Goal: Transaction & Acquisition: Purchase product/service

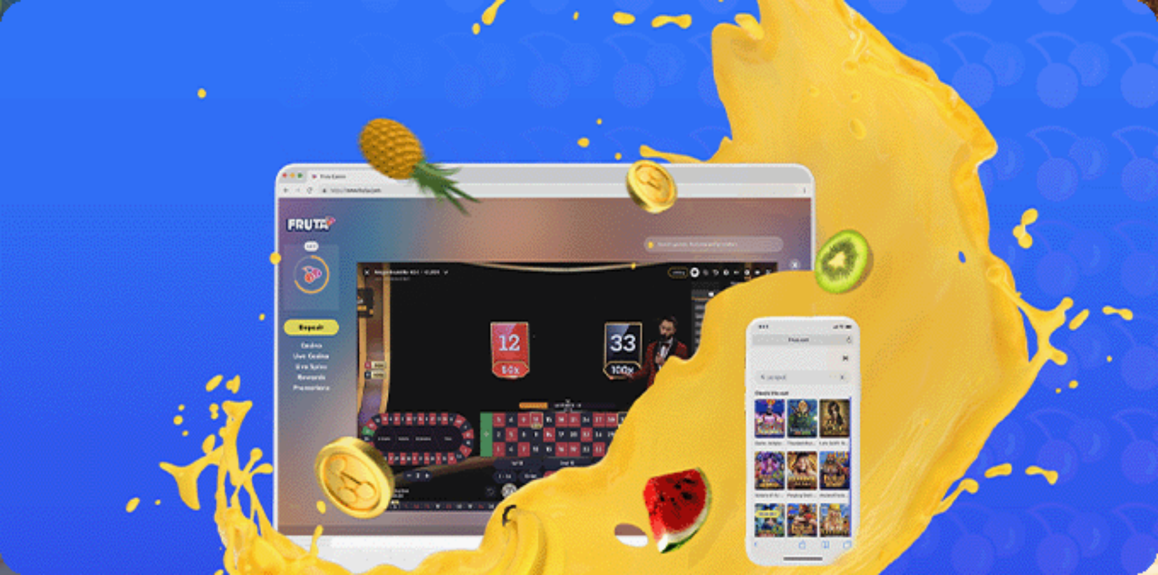
click at [56, 177] on span "Kasino" at bounding box center [42, 172] width 27 height 10
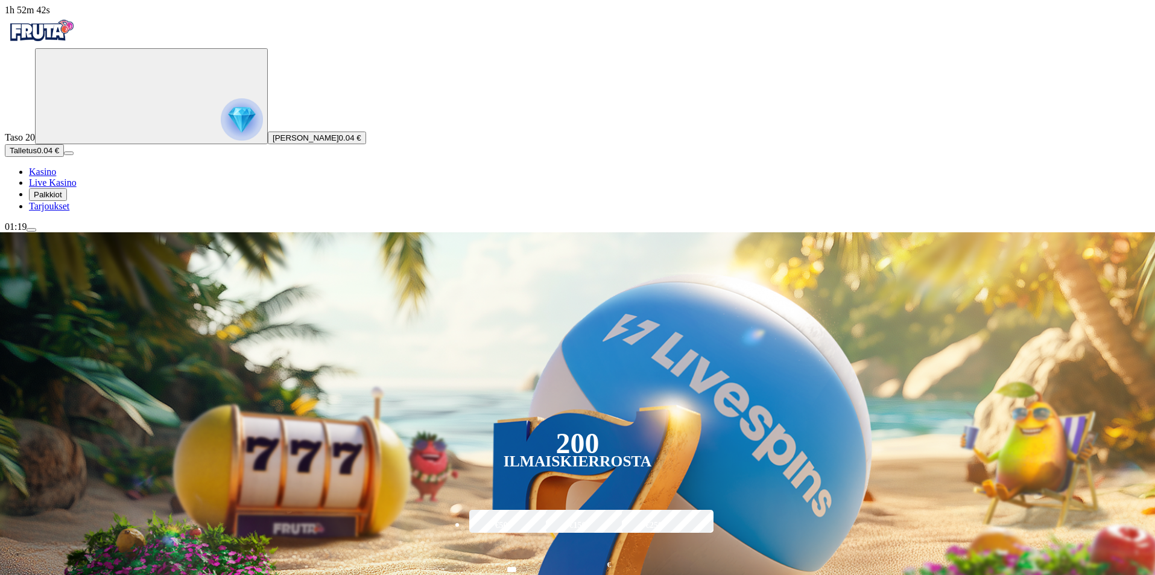
click at [31, 230] on span "menu icon" at bounding box center [31, 230] width 0 height 0
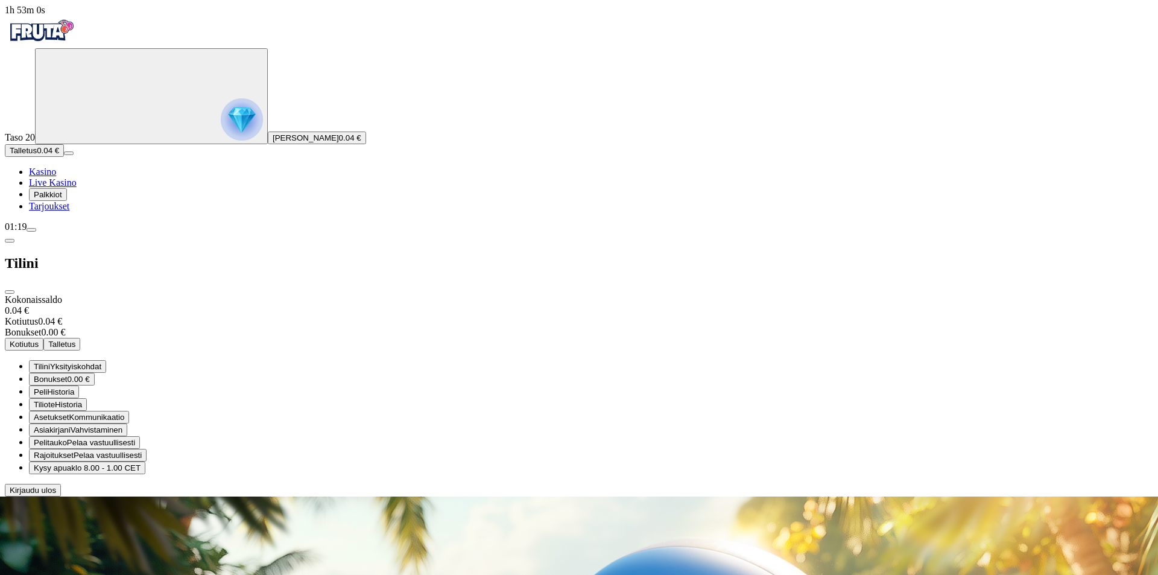
click at [56, 495] on span "Kirjaudu ulos" at bounding box center [33, 490] width 46 height 9
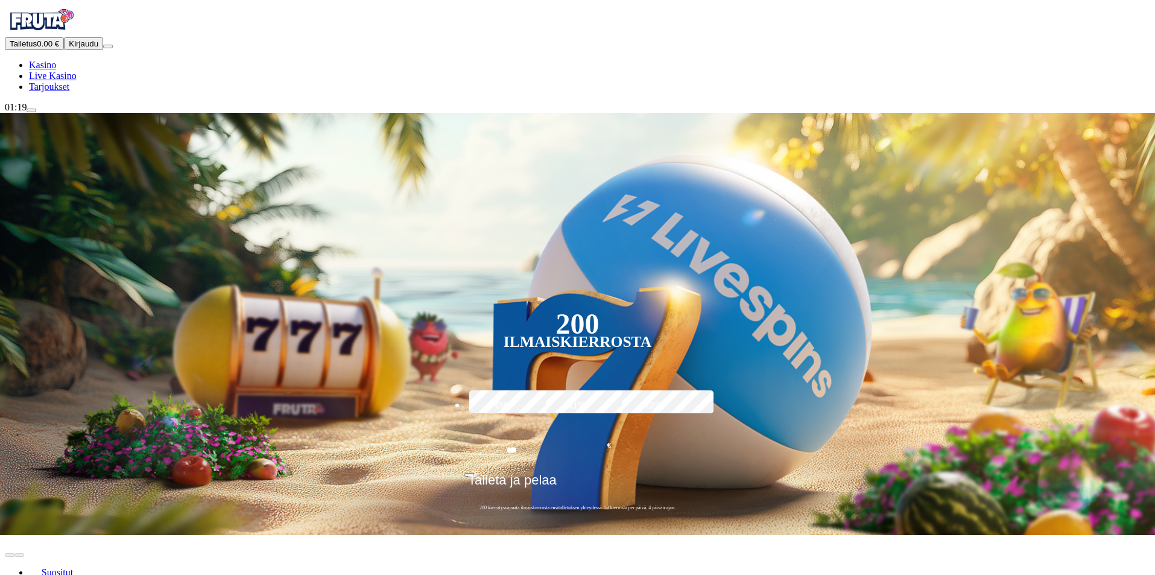
click at [37, 48] on span "Talletus" at bounding box center [23, 43] width 27 height 9
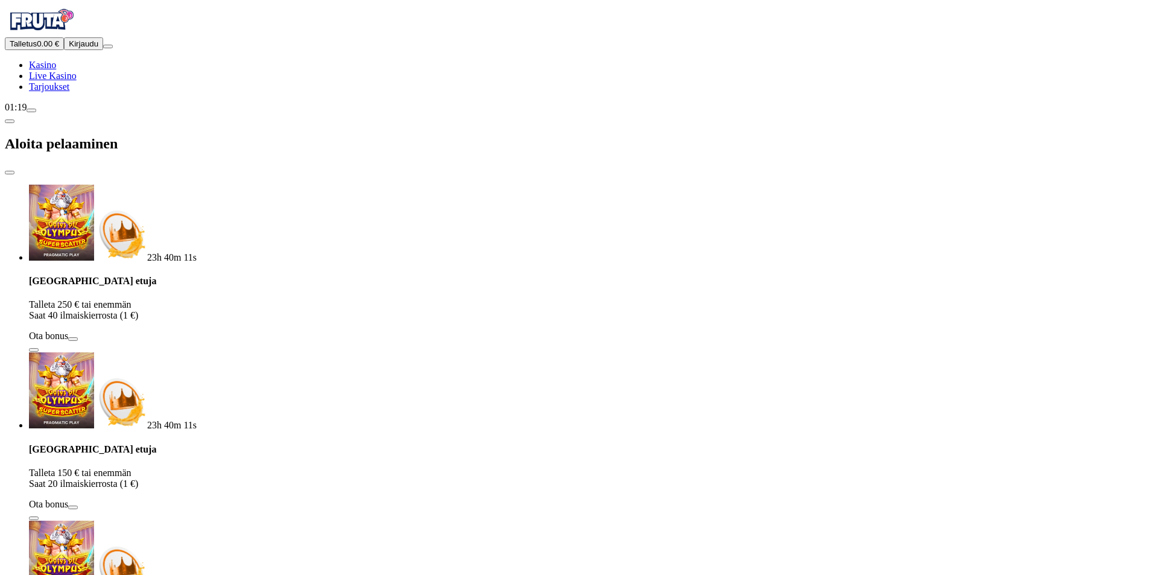
type input "*"
type input "**"
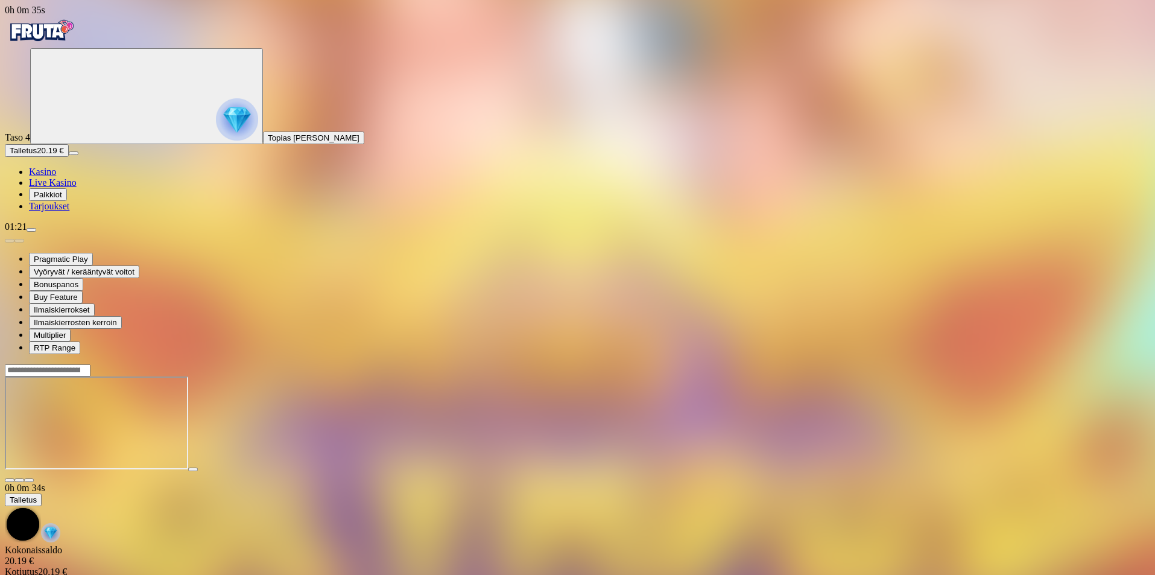
click at [29, 480] on span "fullscreen icon" at bounding box center [29, 480] width 0 height 0
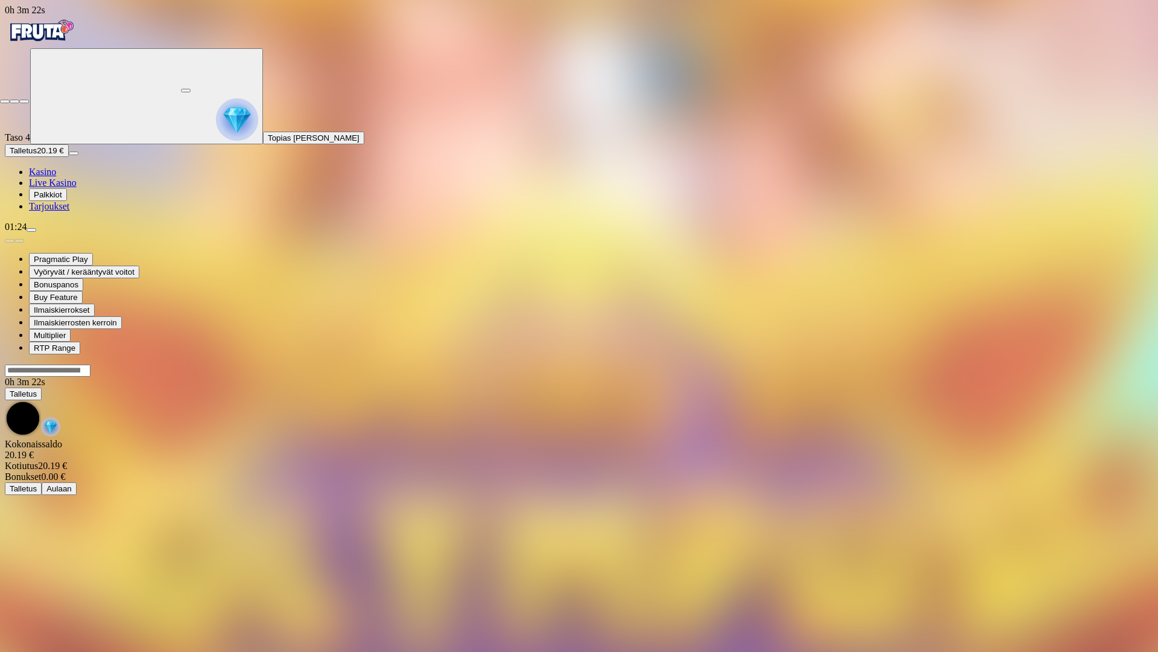
click at [5, 101] on span "close icon" at bounding box center [5, 101] width 0 height 0
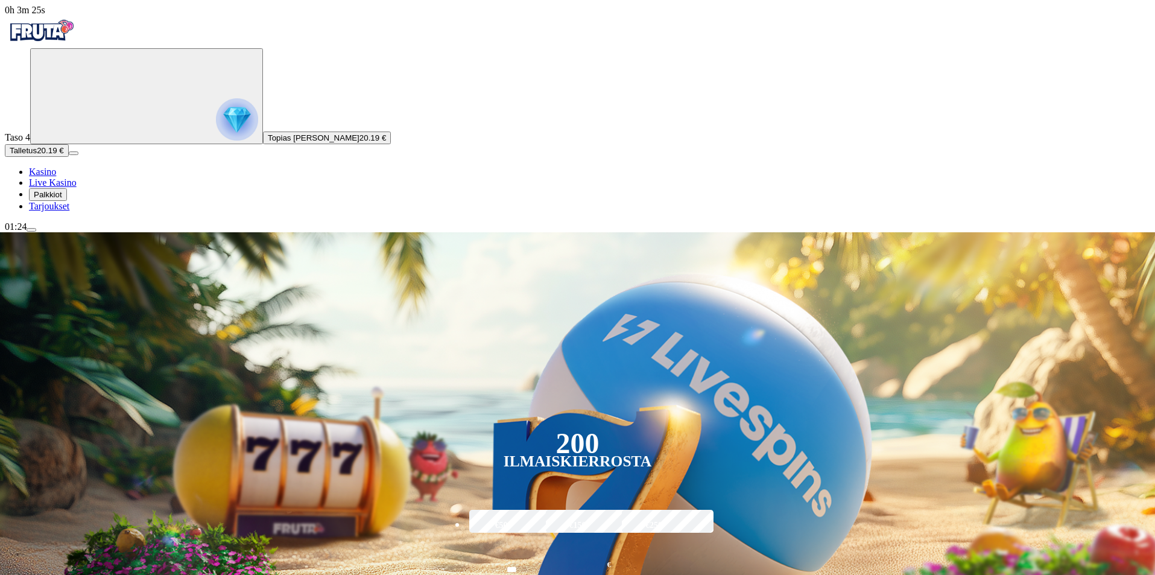
click at [56, 177] on span "Kasino" at bounding box center [42, 172] width 27 height 10
click at [40, 212] on ul "Kasino Live Kasino Palkkiot Tarjoukset" at bounding box center [578, 189] width 1146 height 45
drag, startPoint x: 42, startPoint y: 288, endPoint x: 74, endPoint y: 290, distance: 32.0
click at [42, 212] on ul "Kasino Live Kasino Palkkiot Tarjoukset" at bounding box center [578, 189] width 1146 height 45
click at [100, 212] on ul "Kasino Live Kasino Palkkiot Tarjoukset" at bounding box center [578, 189] width 1146 height 45
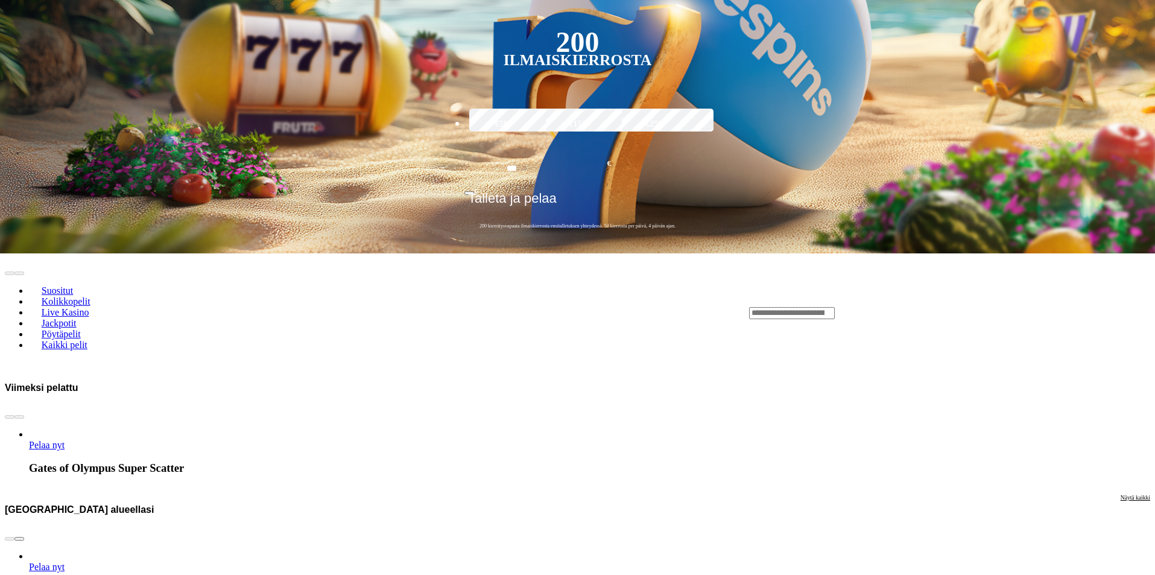
scroll to position [422, 0]
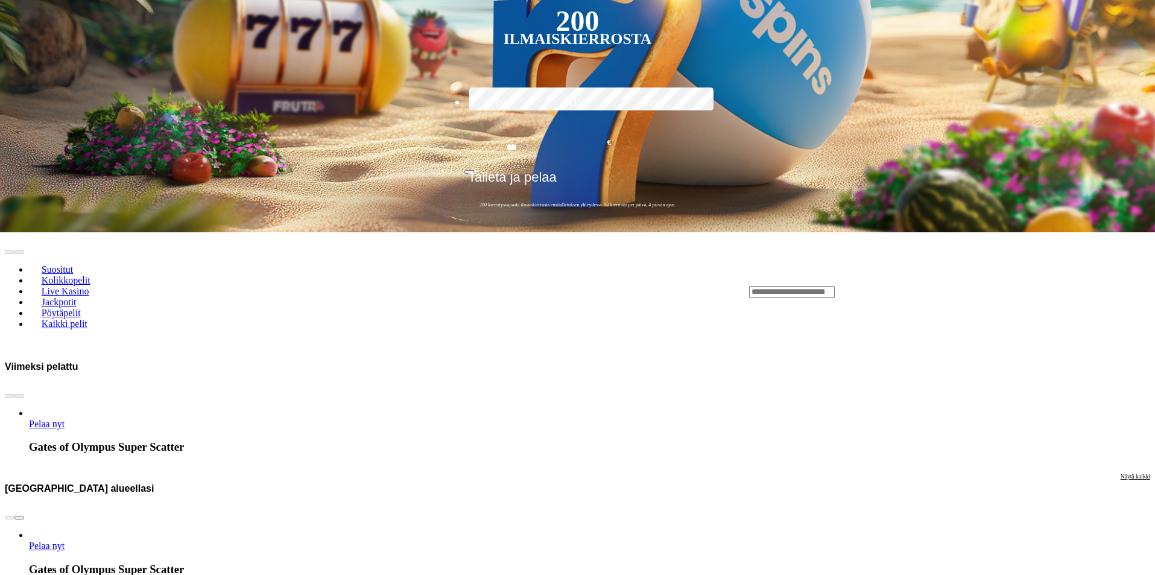
click at [19, 518] on span "chevron-right icon" at bounding box center [19, 518] width 0 height 0
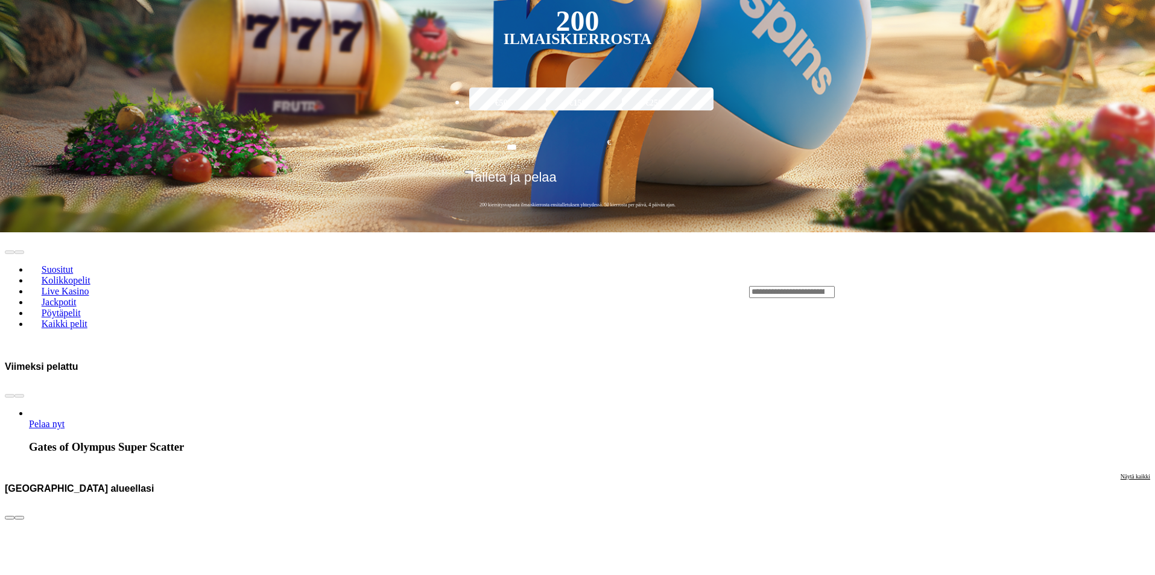
click at [19, 518] on span "chevron-right icon" at bounding box center [19, 518] width 0 height 0
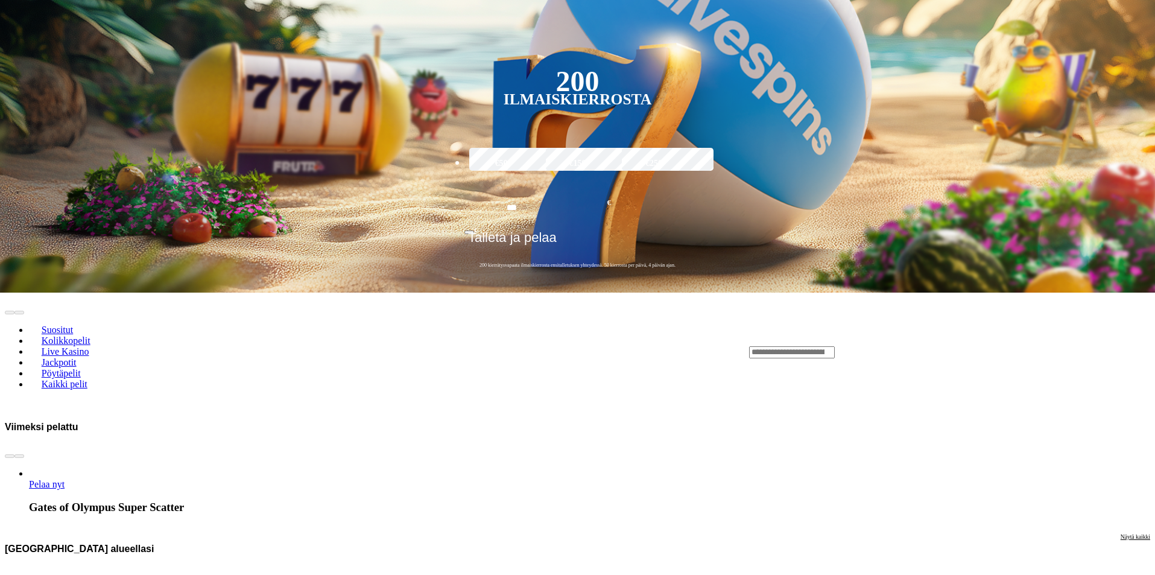
scroll to position [181, 0]
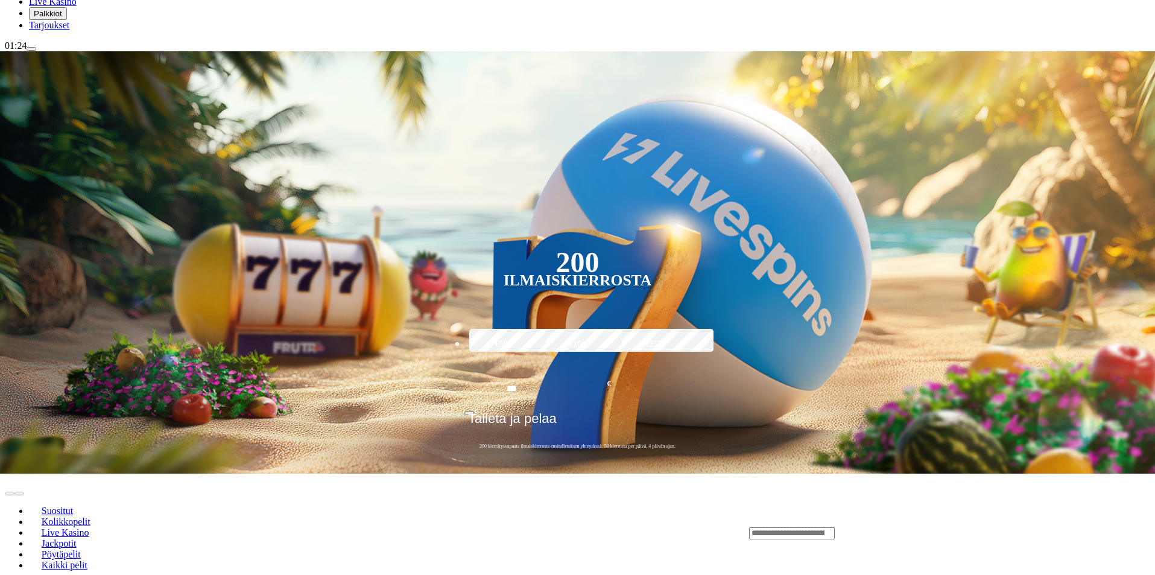
drag, startPoint x: 921, startPoint y: 262, endPoint x: 920, endPoint y: 252, distance: 10.4
click at [920, 527] on div "Lobby" at bounding box center [949, 533] width 401 height 13
click at [835, 527] on input "Search" at bounding box center [792, 533] width 86 height 12
type input "******"
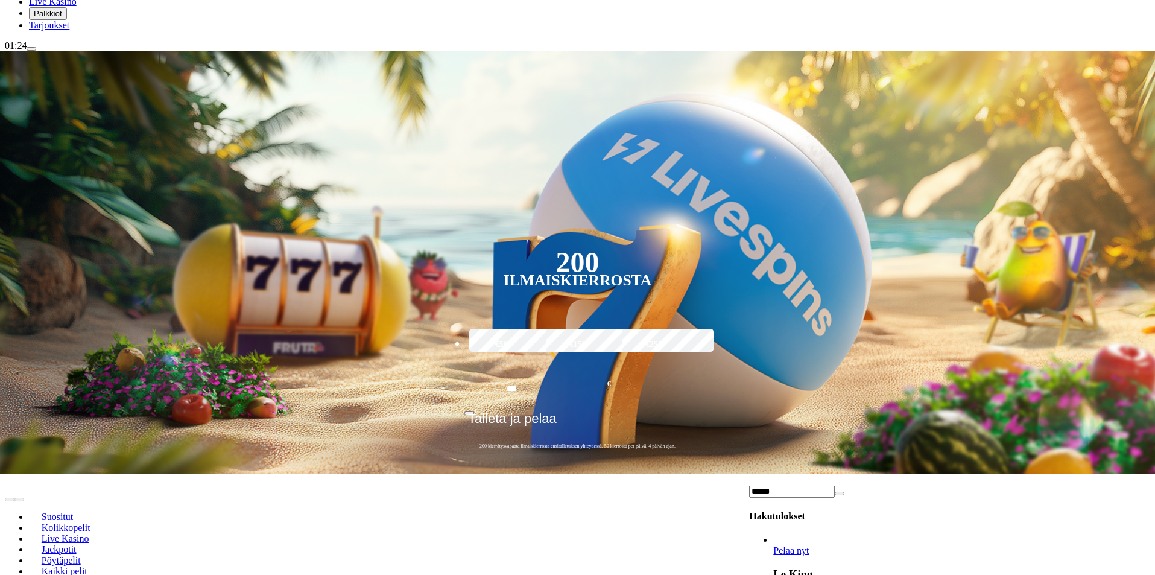
drag, startPoint x: 877, startPoint y: 322, endPoint x: 885, endPoint y: 329, distance: 10.2
click at [809, 545] on link "Pelaa nyt" at bounding box center [791, 550] width 36 height 10
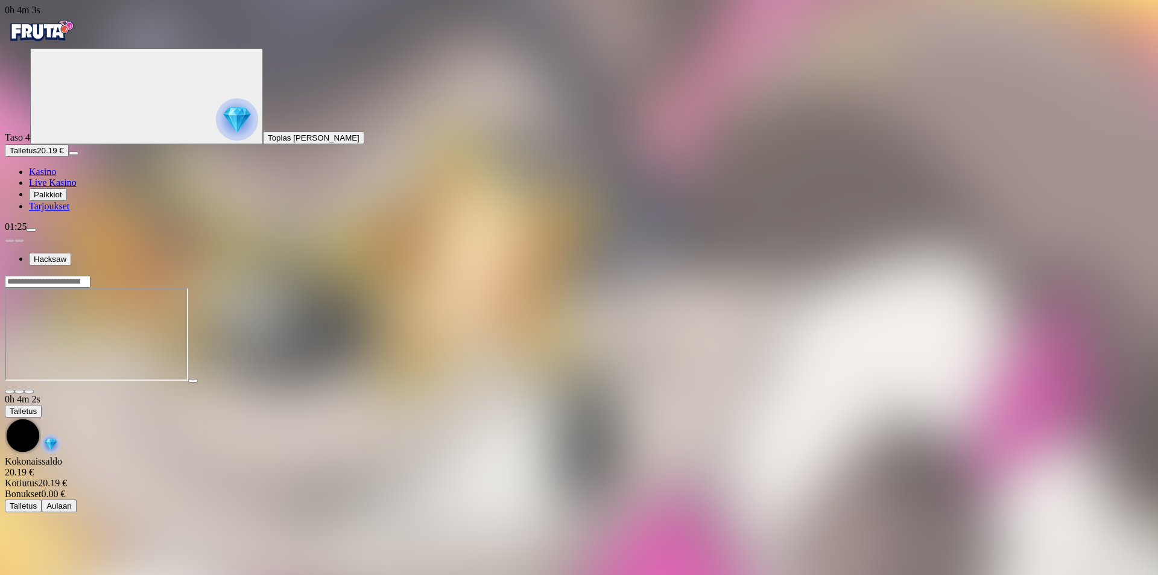
click at [29, 392] on span "fullscreen icon" at bounding box center [29, 392] width 0 height 0
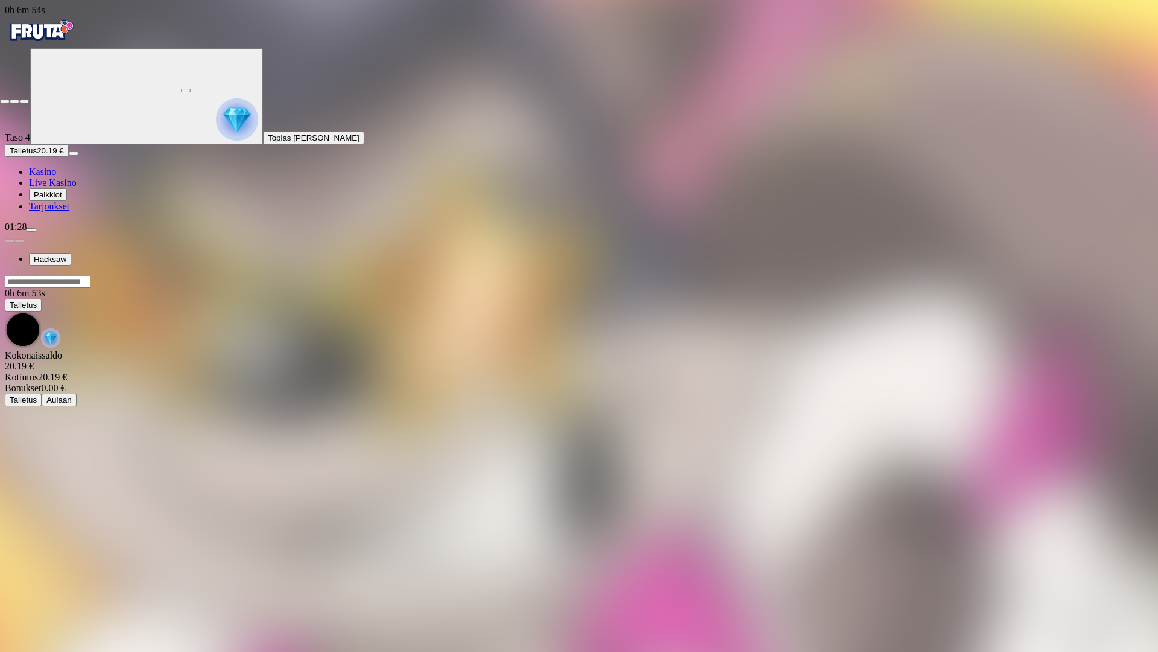
click at [5, 101] on span "close icon" at bounding box center [5, 101] width 0 height 0
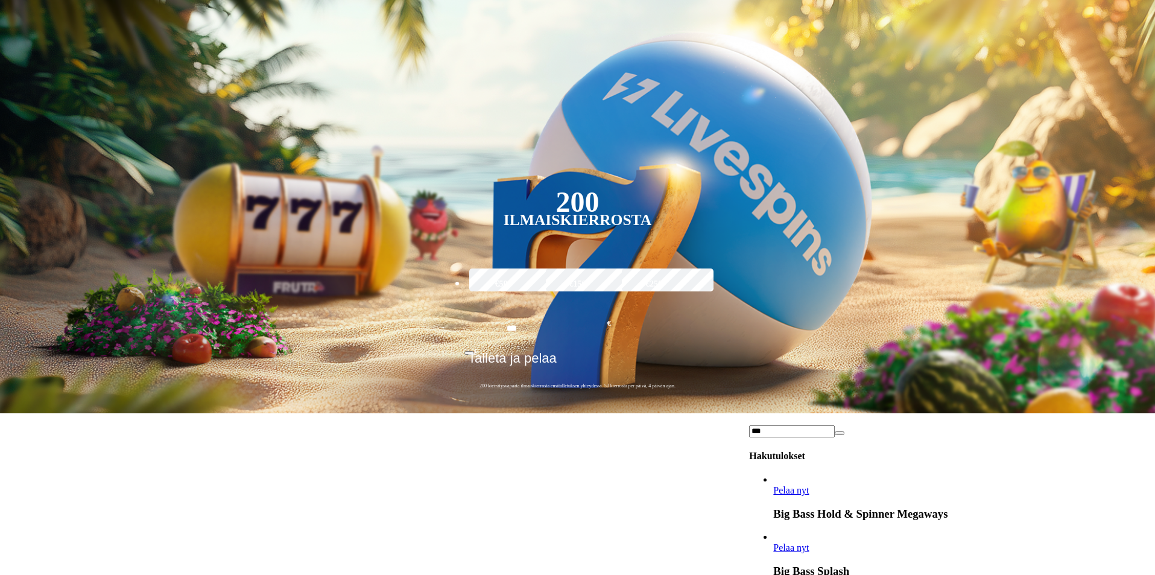
scroll to position [290, 0]
type input "***"
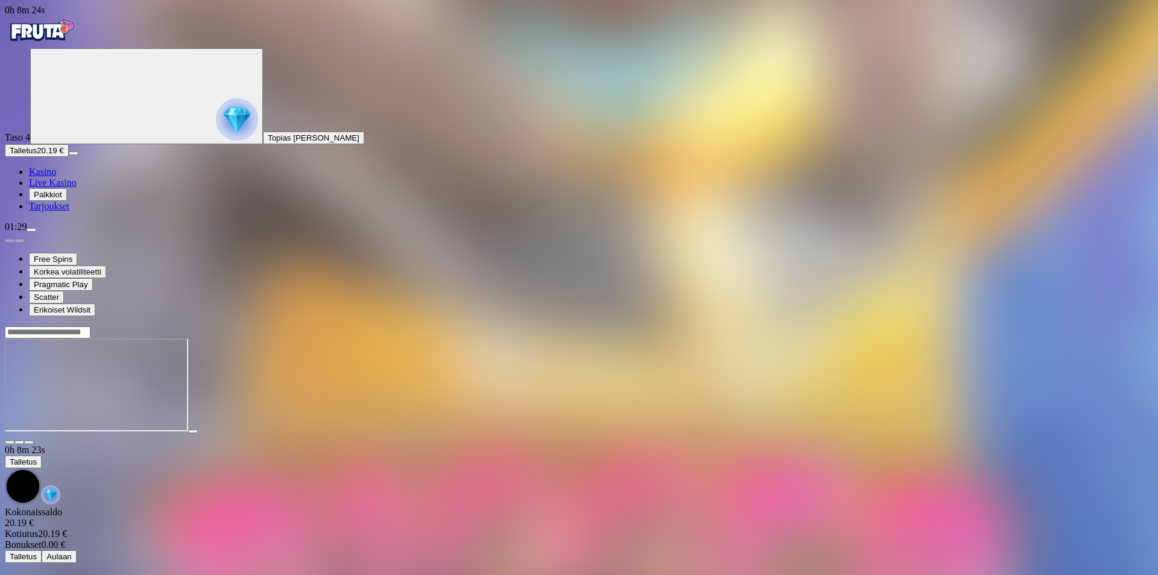
click at [10, 442] on span "close icon" at bounding box center [10, 442] width 0 height 0
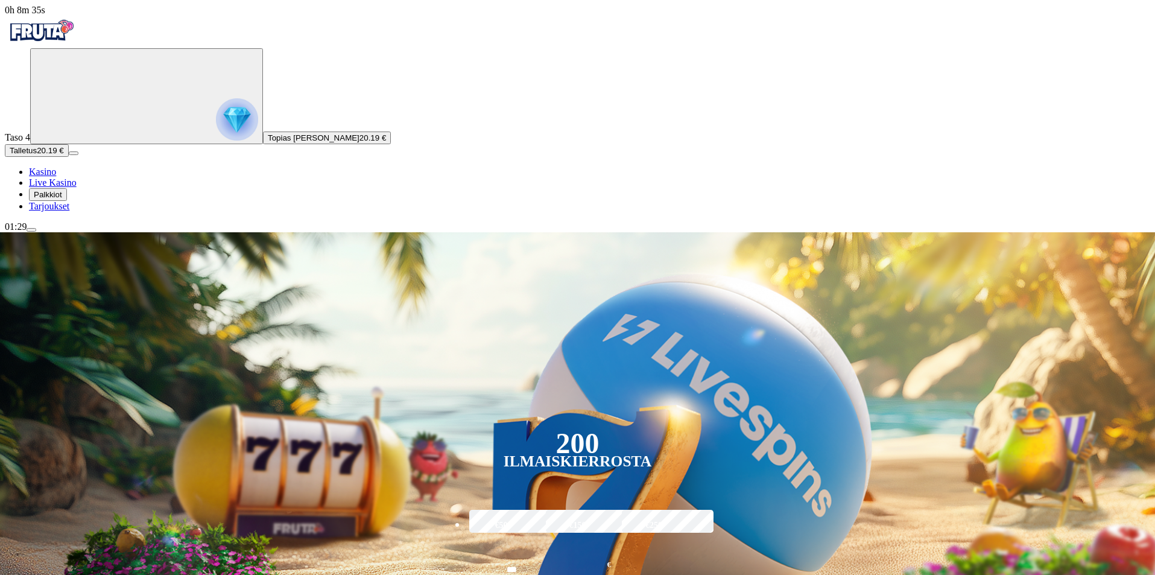
click at [56, 177] on link "Kasino" at bounding box center [42, 172] width 27 height 10
click at [56, 177] on span "Kasino" at bounding box center [42, 172] width 27 height 10
click at [62, 199] on span "Palkkiot" at bounding box center [48, 194] width 28 height 9
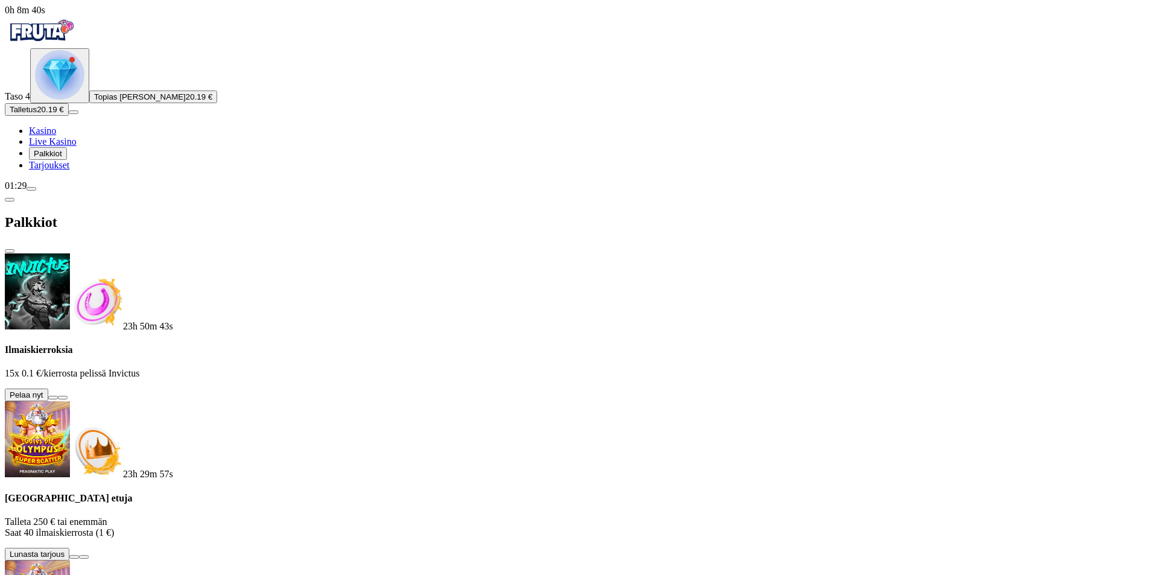
click at [58, 396] on button at bounding box center [53, 398] width 10 height 4
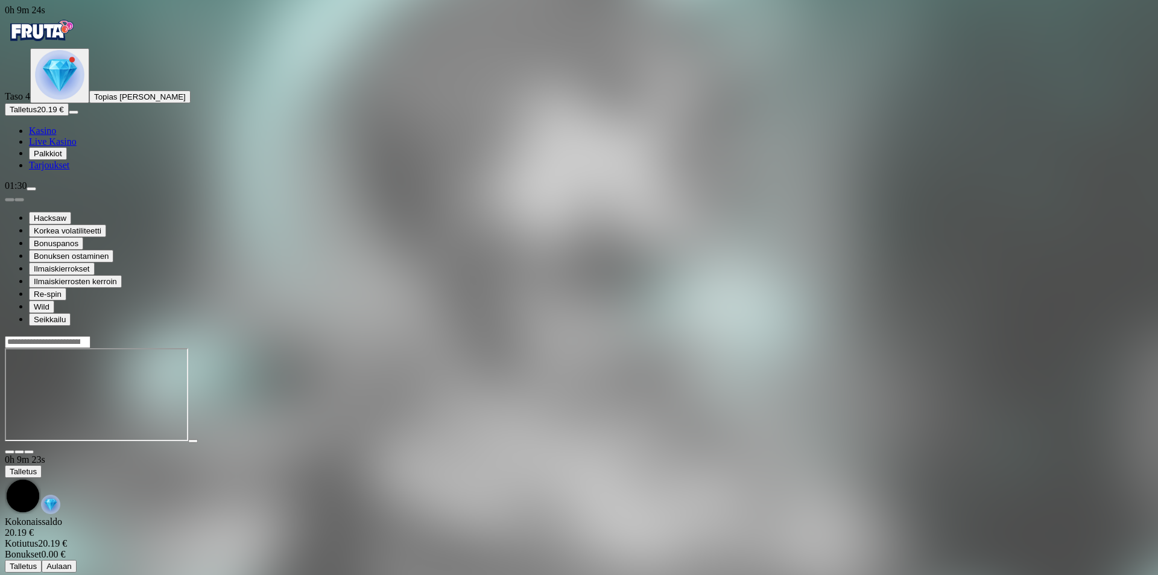
click at [54, 100] on img "Primary" at bounding box center [59, 74] width 49 height 49
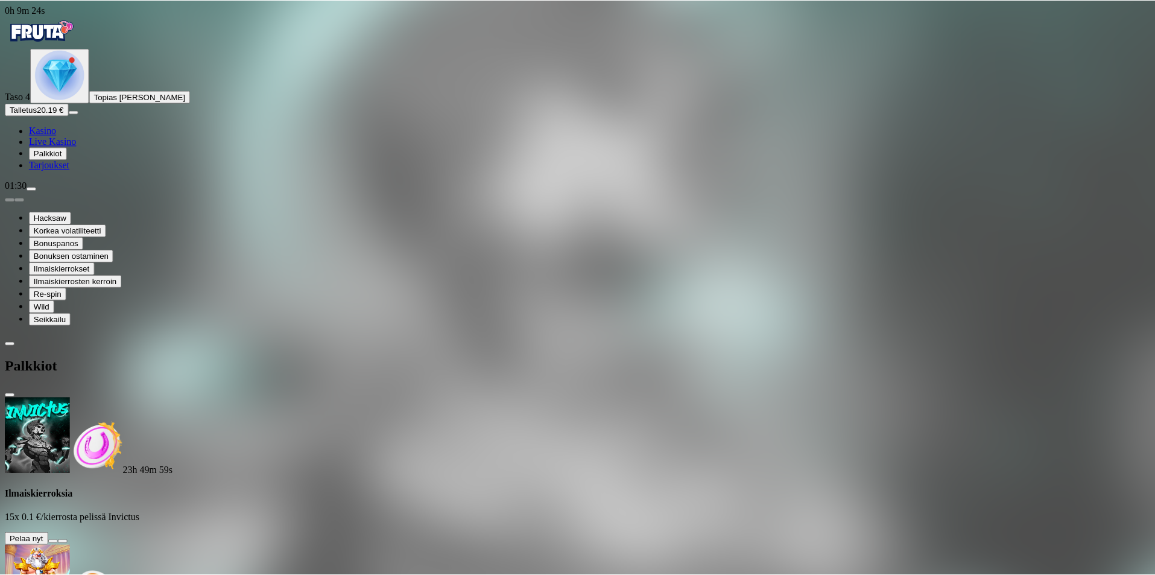
scroll to position [83, 0]
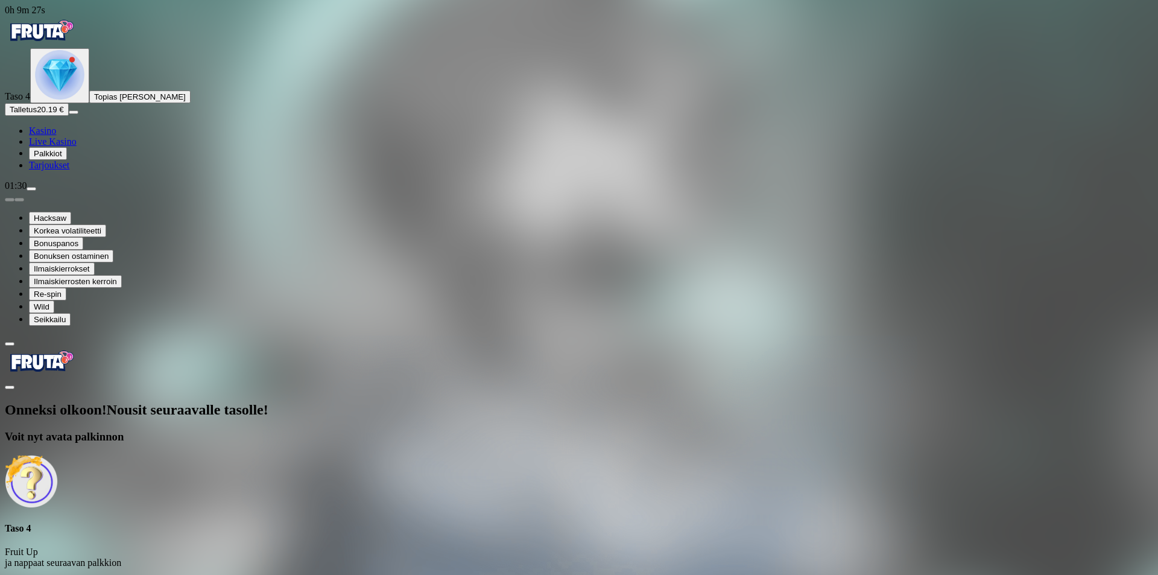
click at [58, 554] on span "Avaa palkinto" at bounding box center [34, 584] width 48 height 9
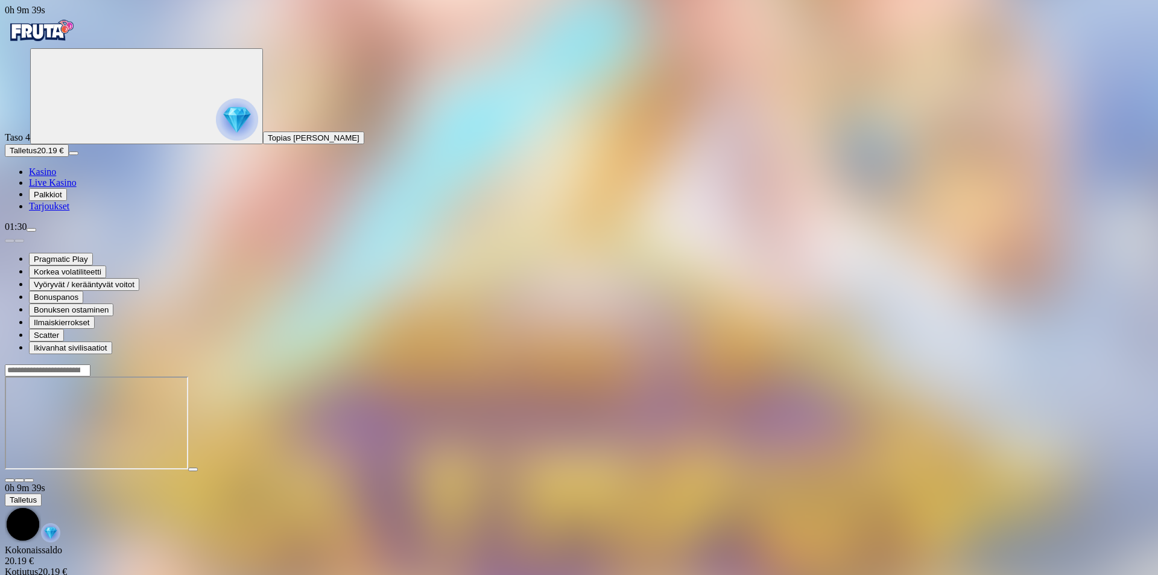
drag, startPoint x: 1078, startPoint y: 25, endPoint x: 1078, endPoint y: 78, distance: 52.5
click at [34, 478] on button "button" at bounding box center [29, 480] width 10 height 4
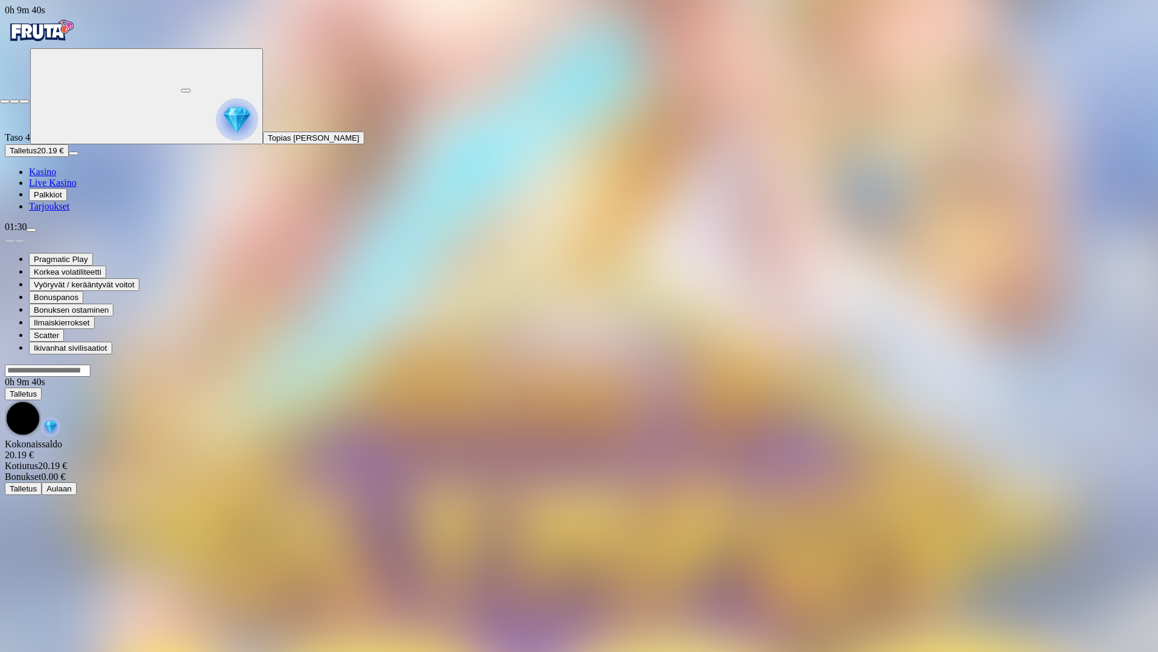
click at [19, 100] on button "button" at bounding box center [24, 102] width 10 height 4
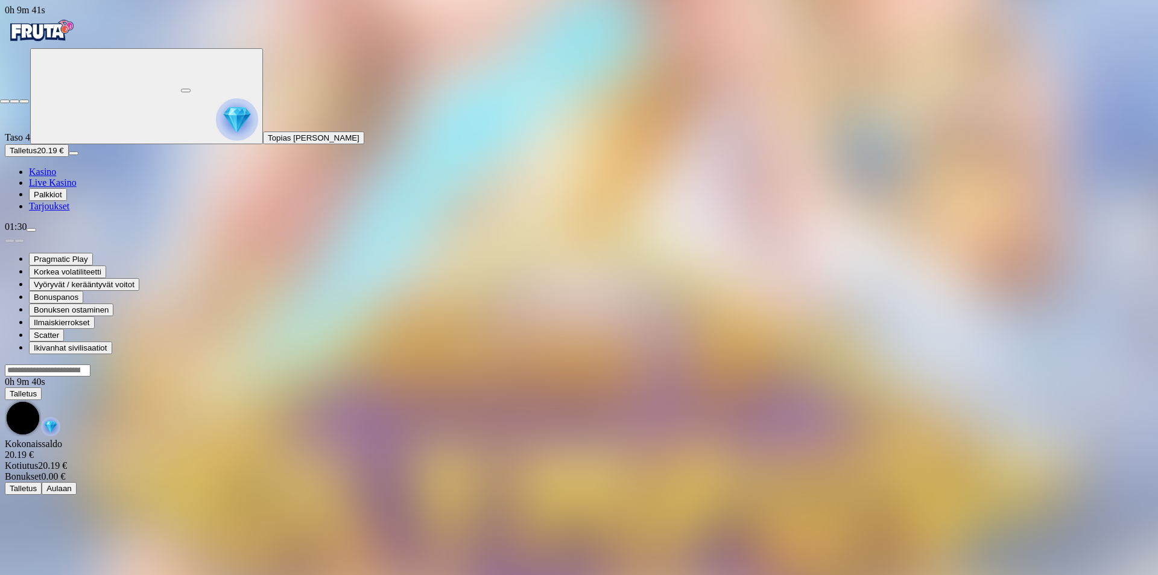
click at [19, 100] on button "button" at bounding box center [24, 102] width 10 height 4
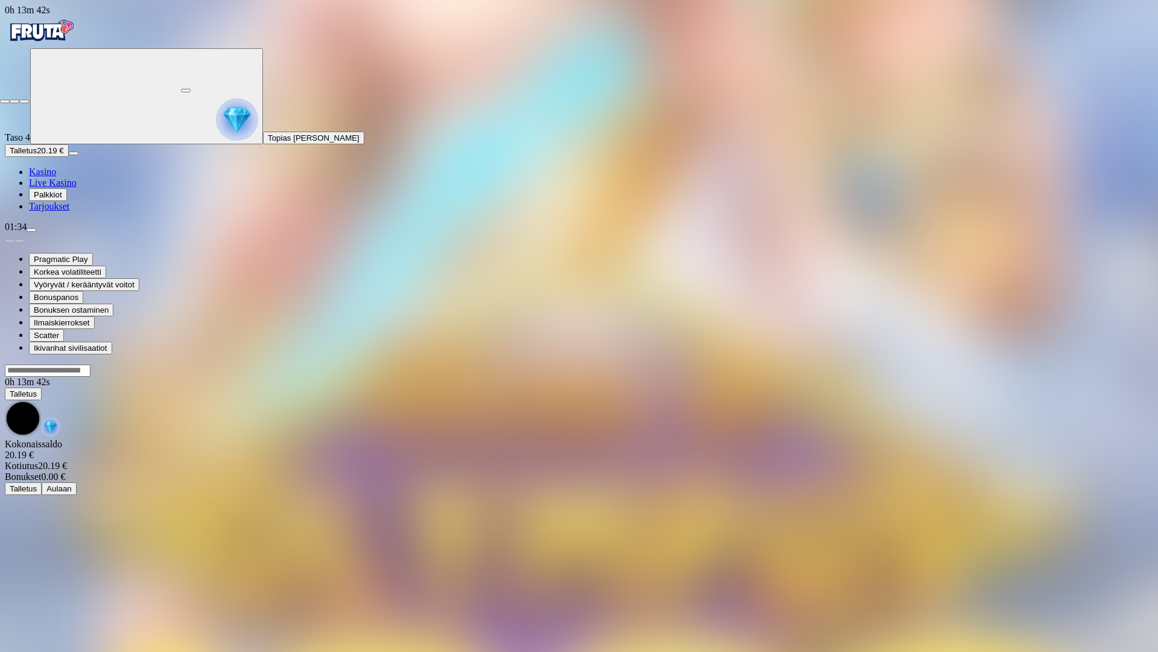
click at [5, 101] on span "close icon" at bounding box center [5, 101] width 0 height 0
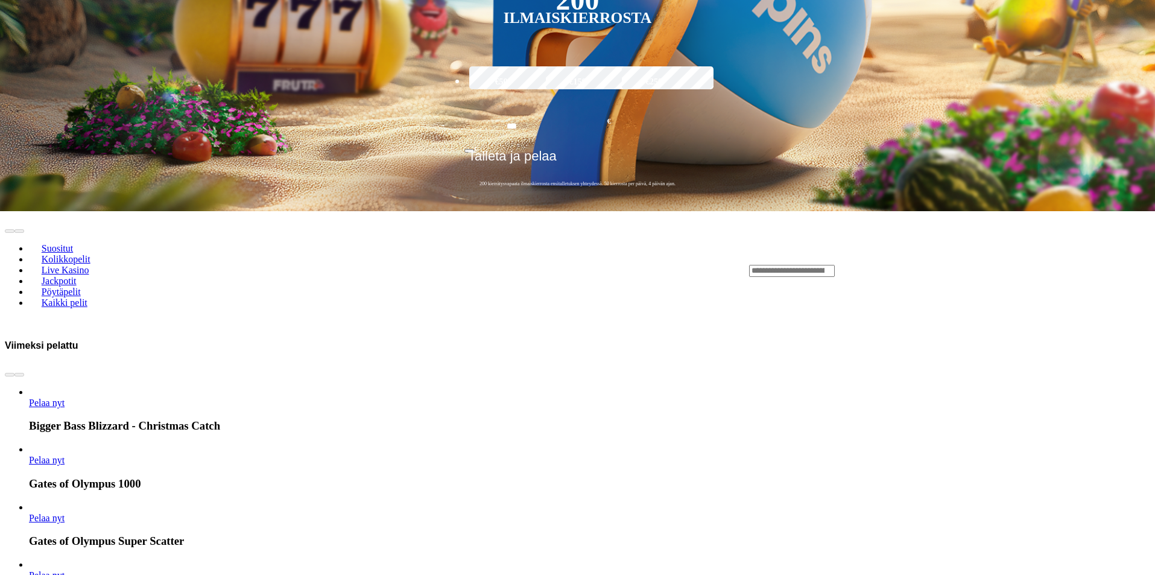
scroll to position [422, 0]
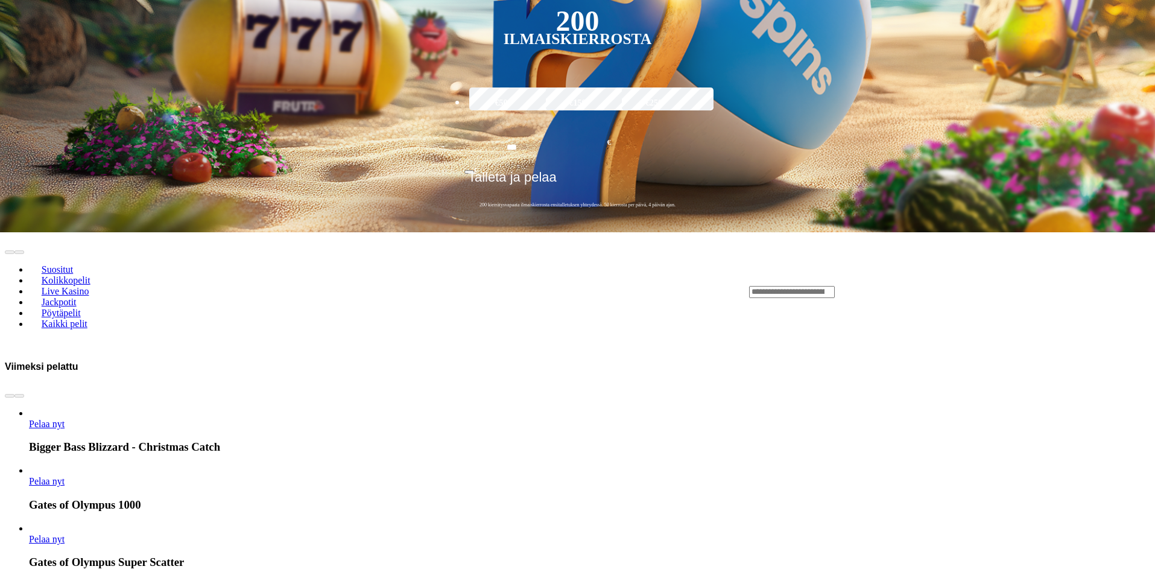
drag, startPoint x: 1113, startPoint y: 299, endPoint x: 1118, endPoint y: 296, distance: 6.5
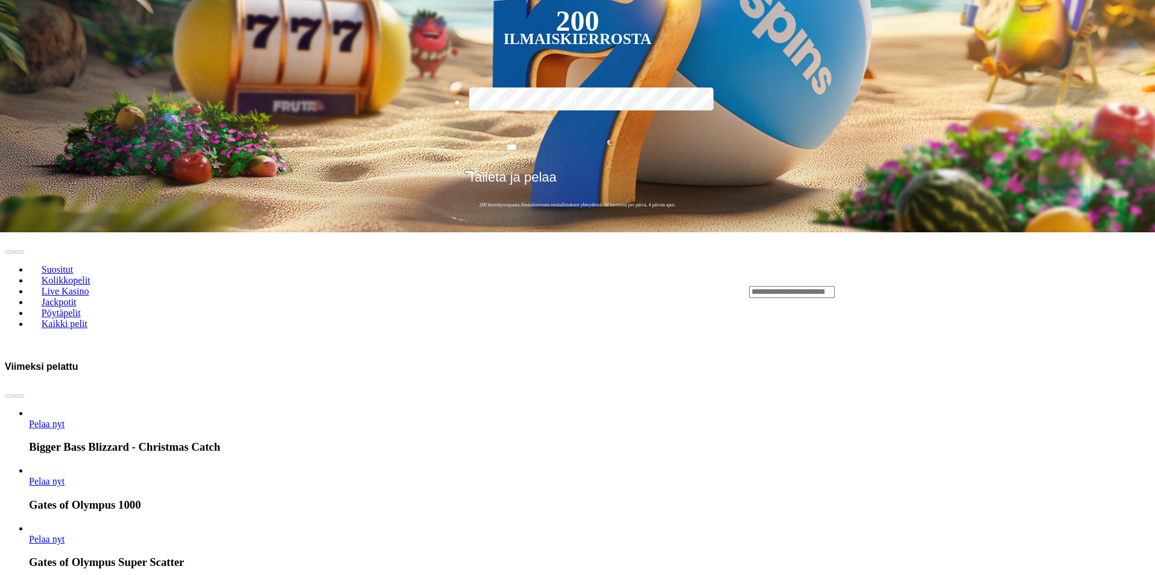
drag, startPoint x: 1118, startPoint y: 296, endPoint x: 1119, endPoint y: 204, distance: 91.7
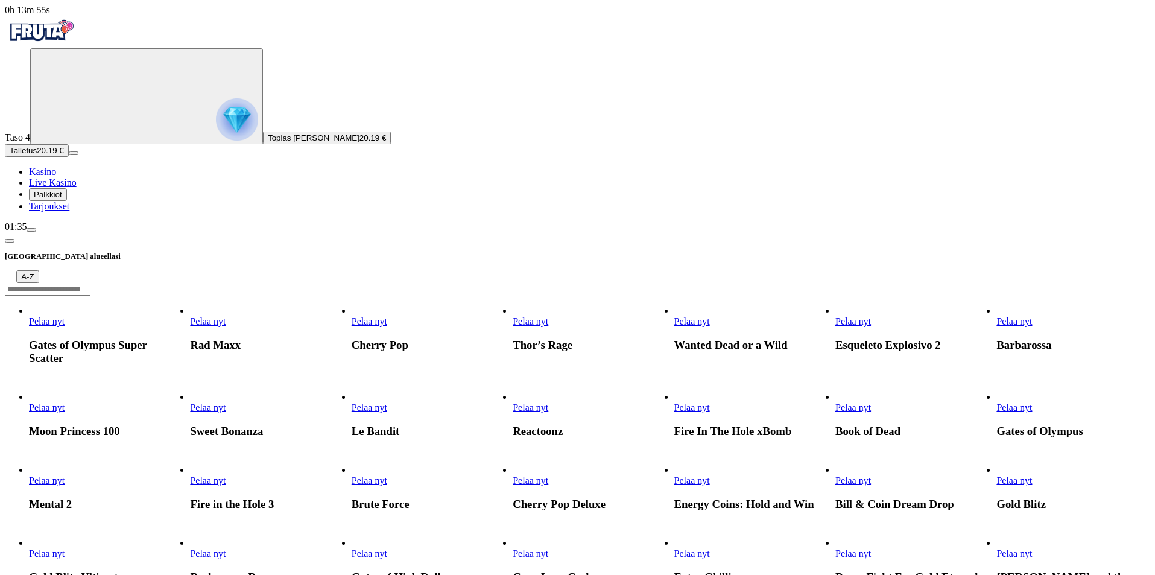
click at [675, 413] on link "Fire In The Hole xBomb" at bounding box center [675, 413] width 0 height 0
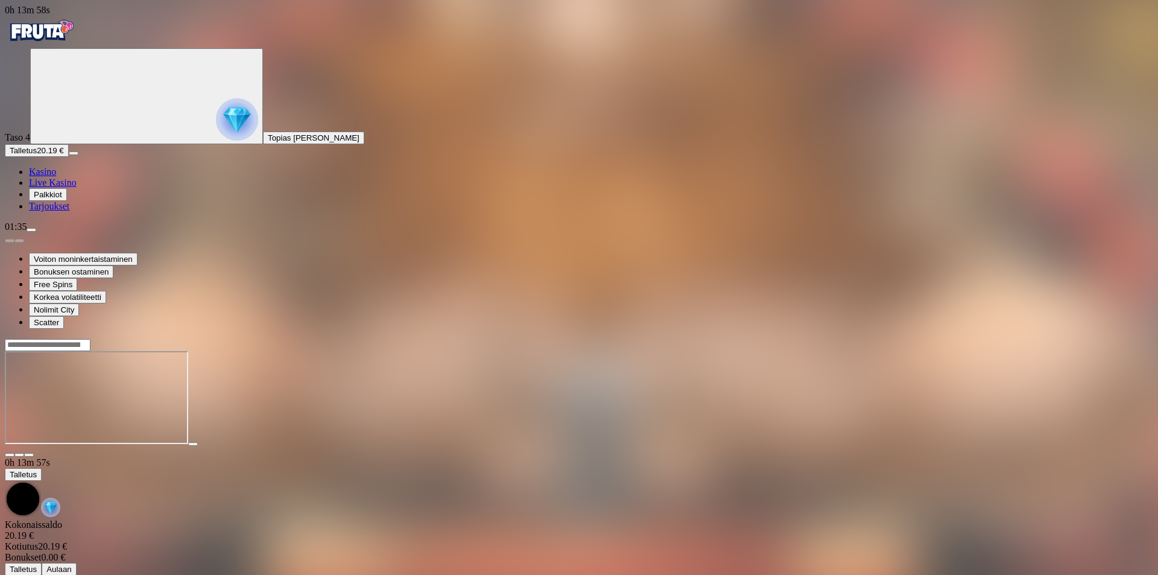
click at [29, 455] on span "fullscreen icon" at bounding box center [29, 455] width 0 height 0
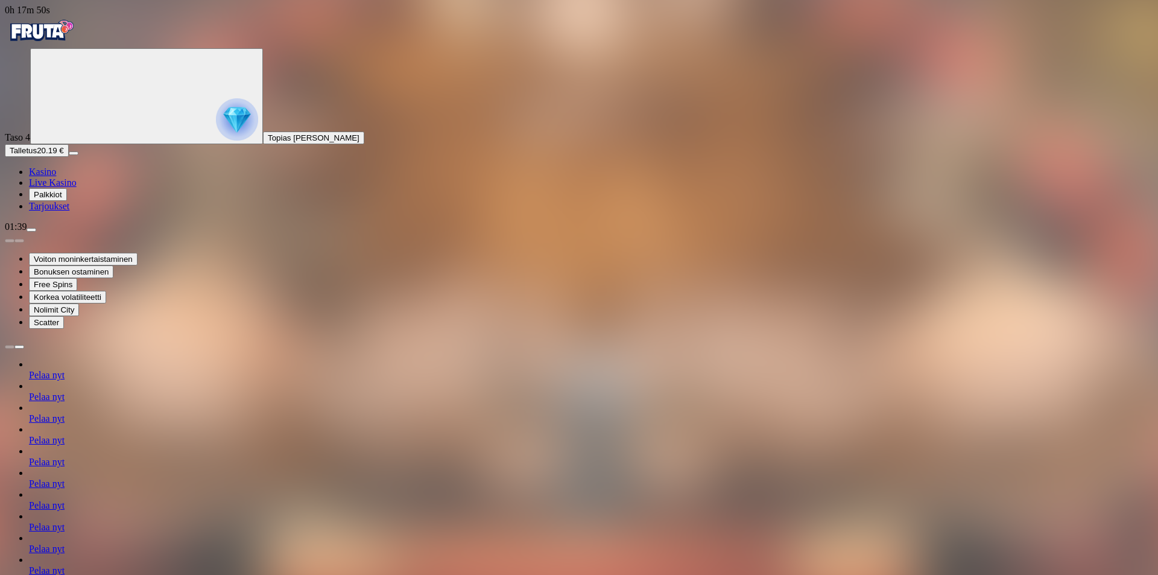
click at [56, 177] on span "Kasino" at bounding box center [42, 172] width 27 height 10
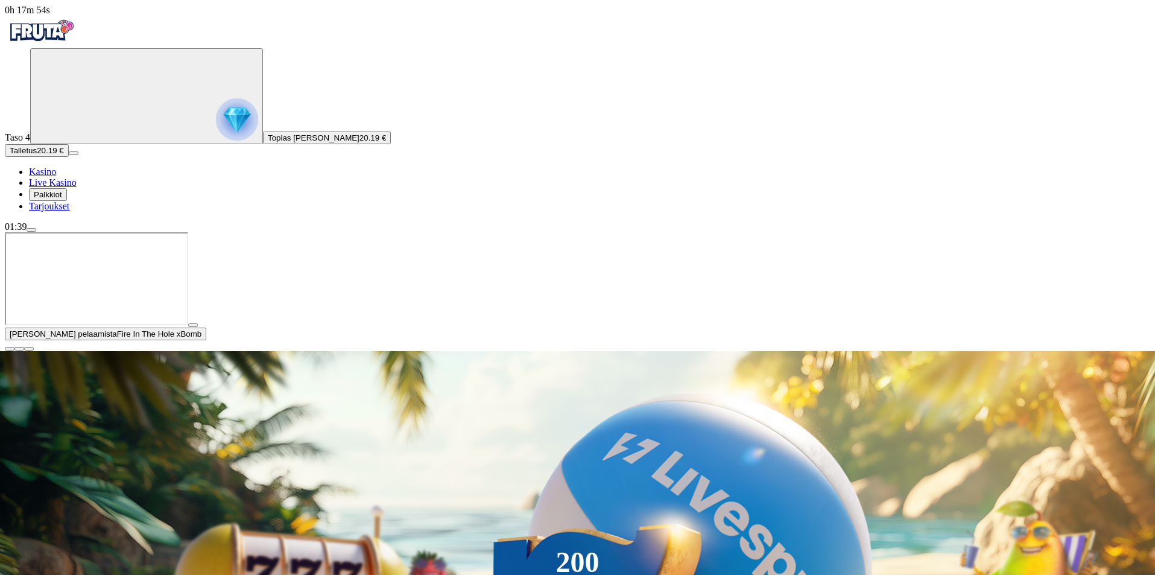
click at [14, 351] on button "button" at bounding box center [10, 349] width 10 height 4
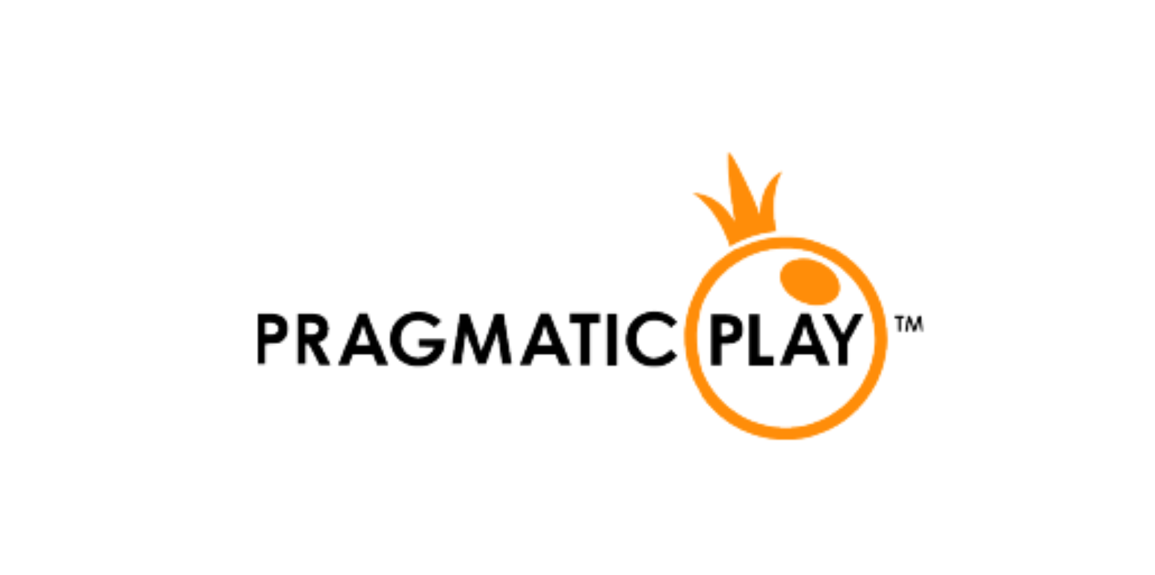
scroll to position [2655, 0]
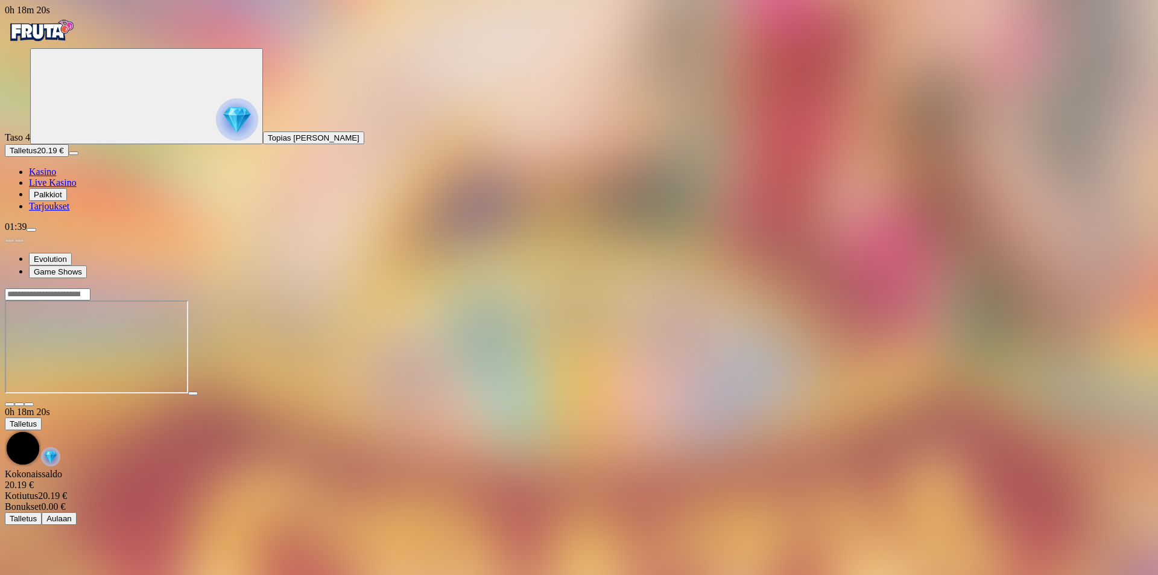
click at [34, 402] on button "button" at bounding box center [29, 404] width 10 height 4
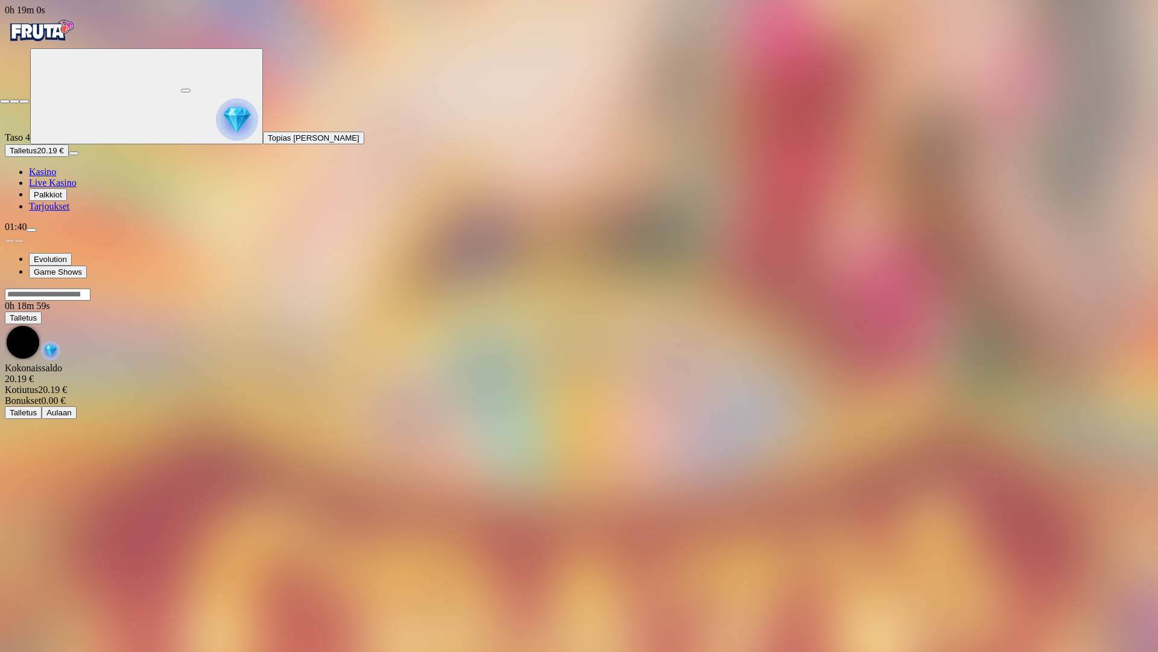
click at [5, 101] on span "close icon" at bounding box center [5, 101] width 0 height 0
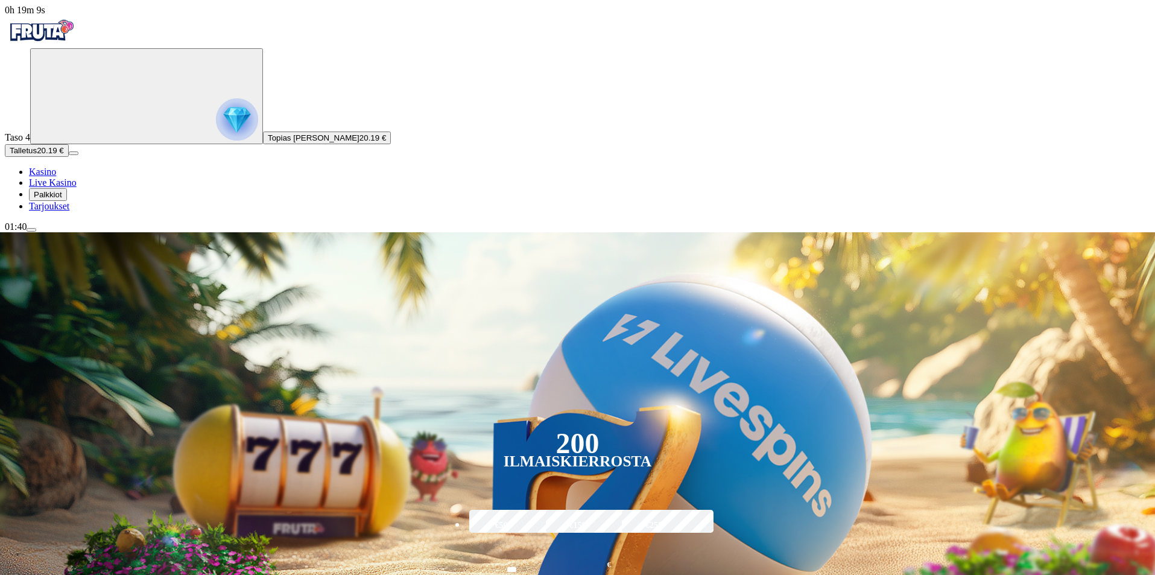
click at [249, 241] on div "200 Ilmaiskierrosta €50 €150 €250 *** € € Talleta ja pelaa 200 kierrätysvapaata…" at bounding box center [577, 438] width 1223 height 413
